Goal: Transaction & Acquisition: Purchase product/service

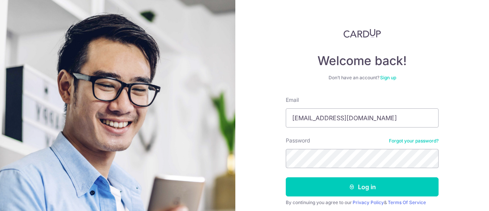
scroll to position [54, 0]
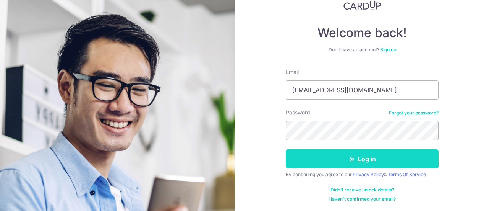
click at [376, 160] on button "Log in" at bounding box center [362, 158] width 153 height 19
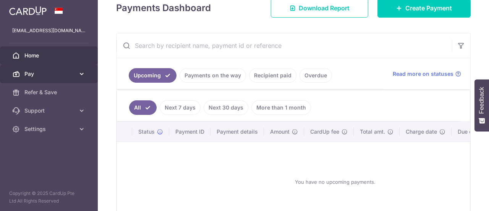
click at [53, 76] on span "Pay" at bounding box center [49, 74] width 50 height 8
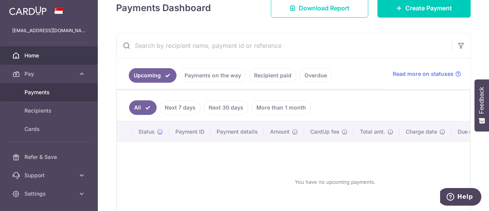
click at [44, 92] on span "Payments" at bounding box center [49, 92] width 50 height 8
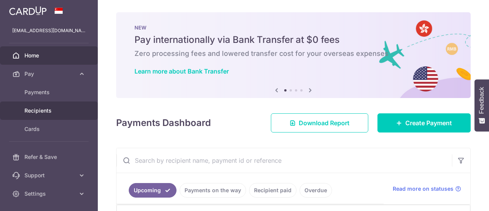
click at [49, 109] on span "Recipients" at bounding box center [49, 111] width 50 height 8
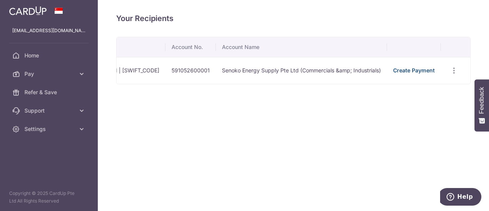
click at [418, 68] on link "Create Payment" at bounding box center [414, 70] width 42 height 6
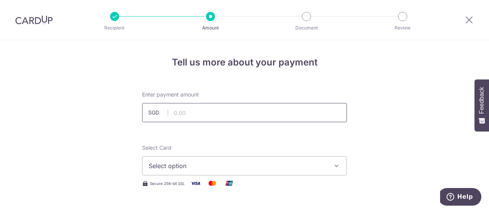
click at [178, 108] on input "text" at bounding box center [244, 112] width 205 height 19
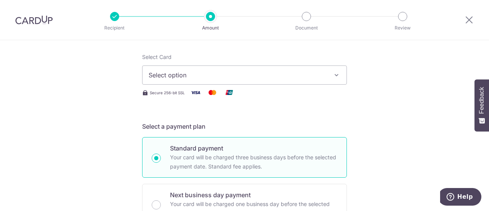
scroll to position [115, 0]
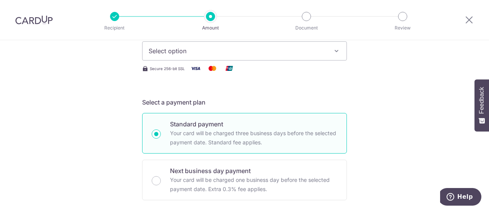
type input "97.40"
click at [152, 54] on span "Select option" at bounding box center [238, 50] width 178 height 9
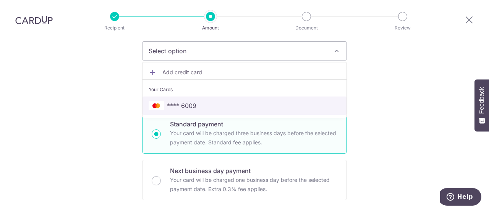
click at [163, 104] on span "**** 6009" at bounding box center [245, 105] width 192 height 9
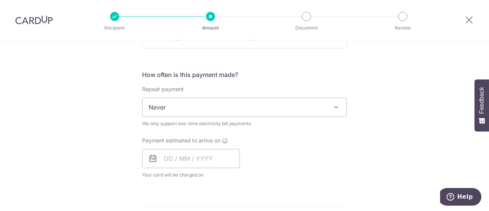
scroll to position [267, 0]
click at [177, 156] on input "text" at bounding box center [191, 156] width 98 height 19
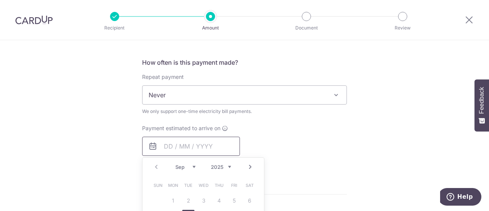
scroll to position [306, 0]
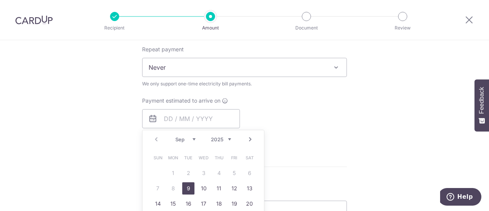
drag, startPoint x: 183, startPoint y: 183, endPoint x: 140, endPoint y: 148, distance: 56.2
click at [183, 183] on link "9" at bounding box center [188, 188] width 12 height 12
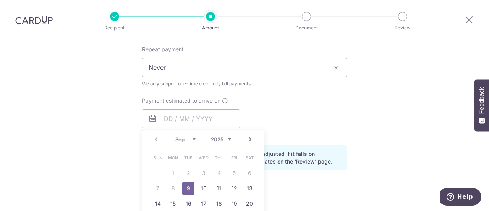
type input "09/09/2025"
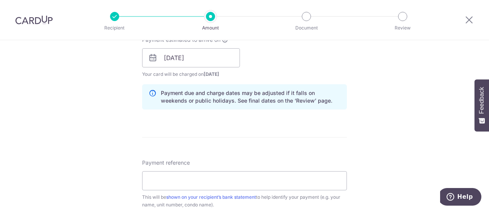
scroll to position [382, 0]
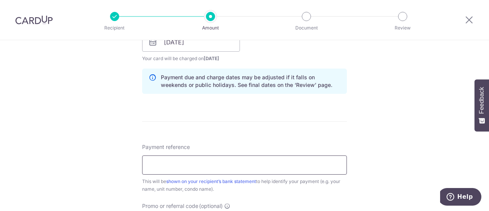
click at [176, 162] on input "Payment reference" at bounding box center [244, 164] width 205 height 19
type input "100085855R"
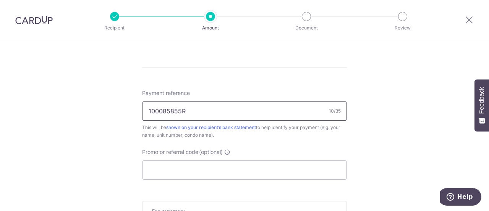
scroll to position [535, 0]
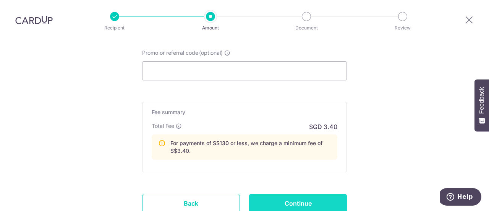
click at [262, 195] on input "Continue" at bounding box center [298, 202] width 98 height 19
type input "Create Schedule"
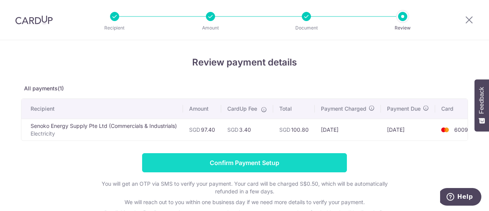
click at [178, 167] on input "Confirm Payment Setup" at bounding box center [244, 162] width 205 height 19
